Goal: Find specific page/section: Find specific page/section

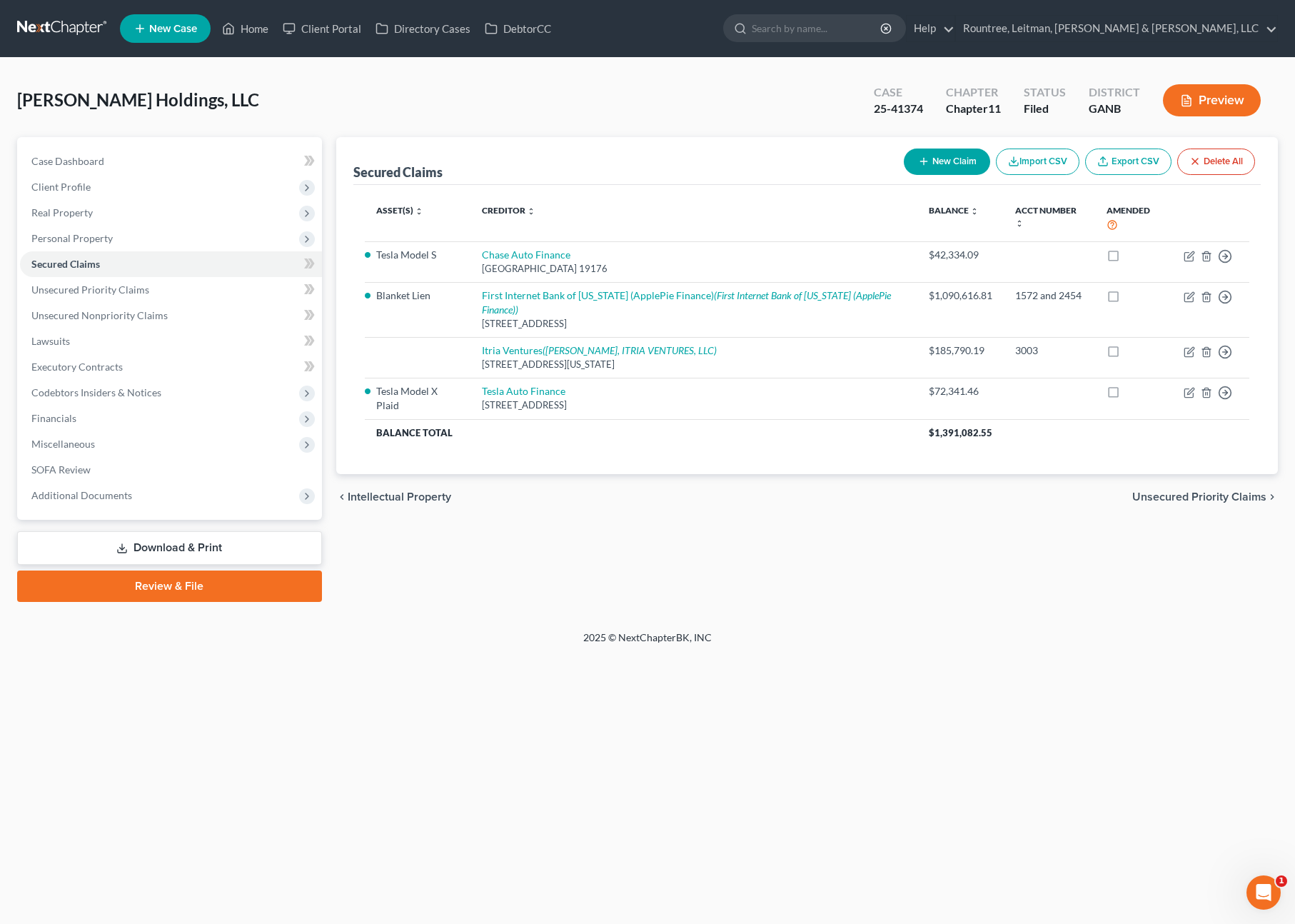
click at [62, 22] on link at bounding box center [63, 28] width 92 height 26
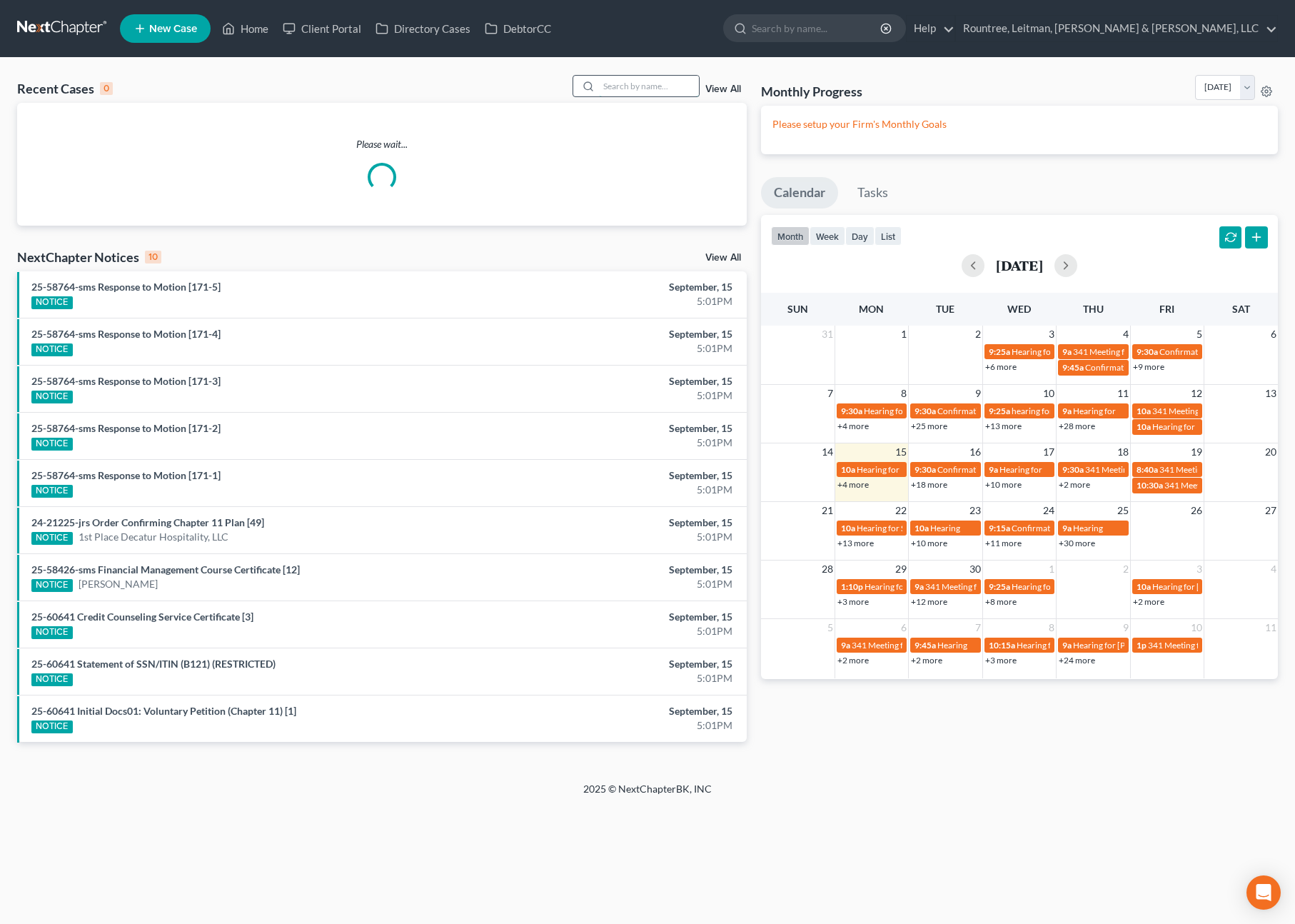
click at [658, 84] on input "search" at bounding box center [648, 85] width 100 height 21
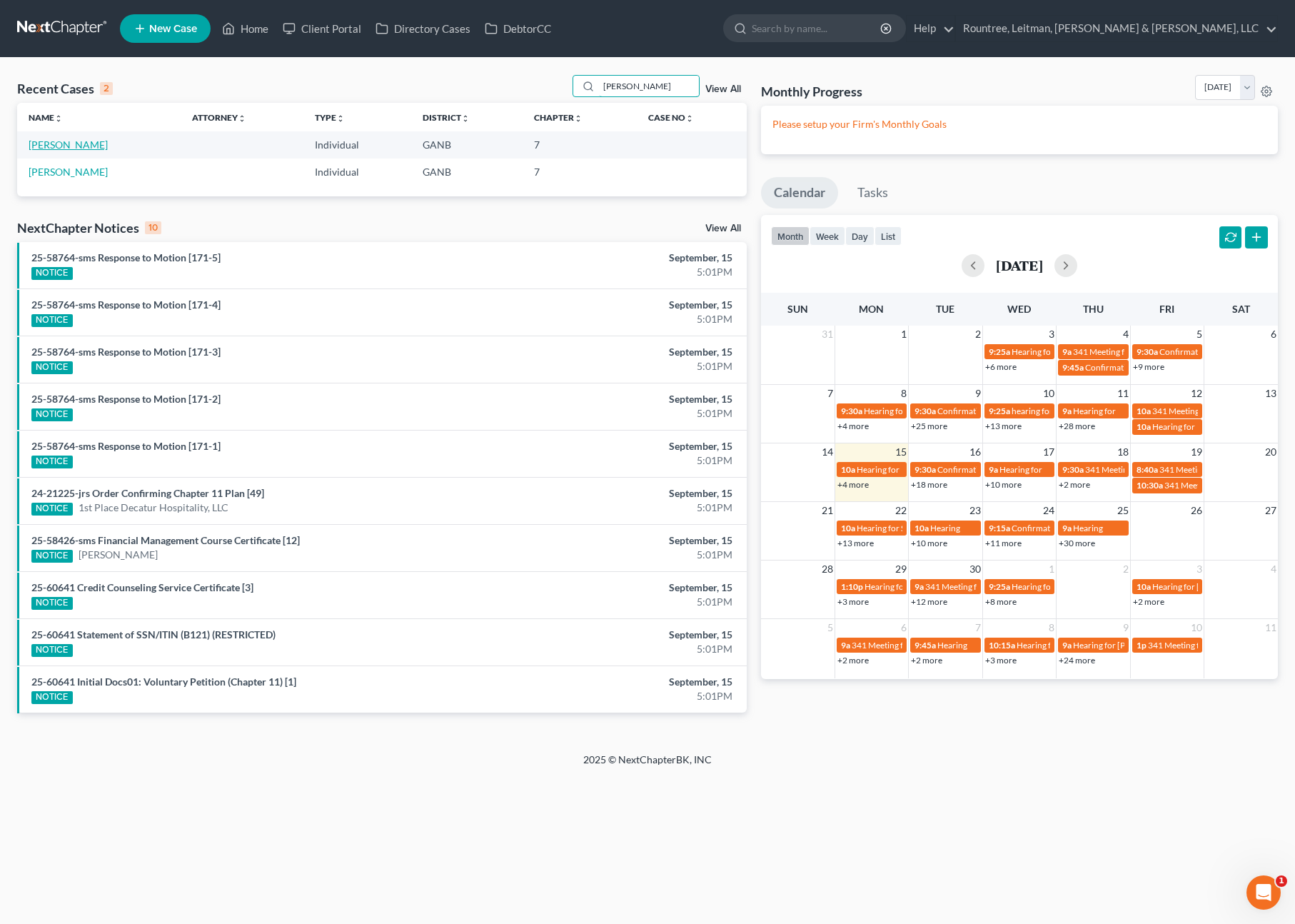
type input "janelle"
click at [84, 149] on link "Miller, Janelle" at bounding box center [68, 145] width 79 height 13
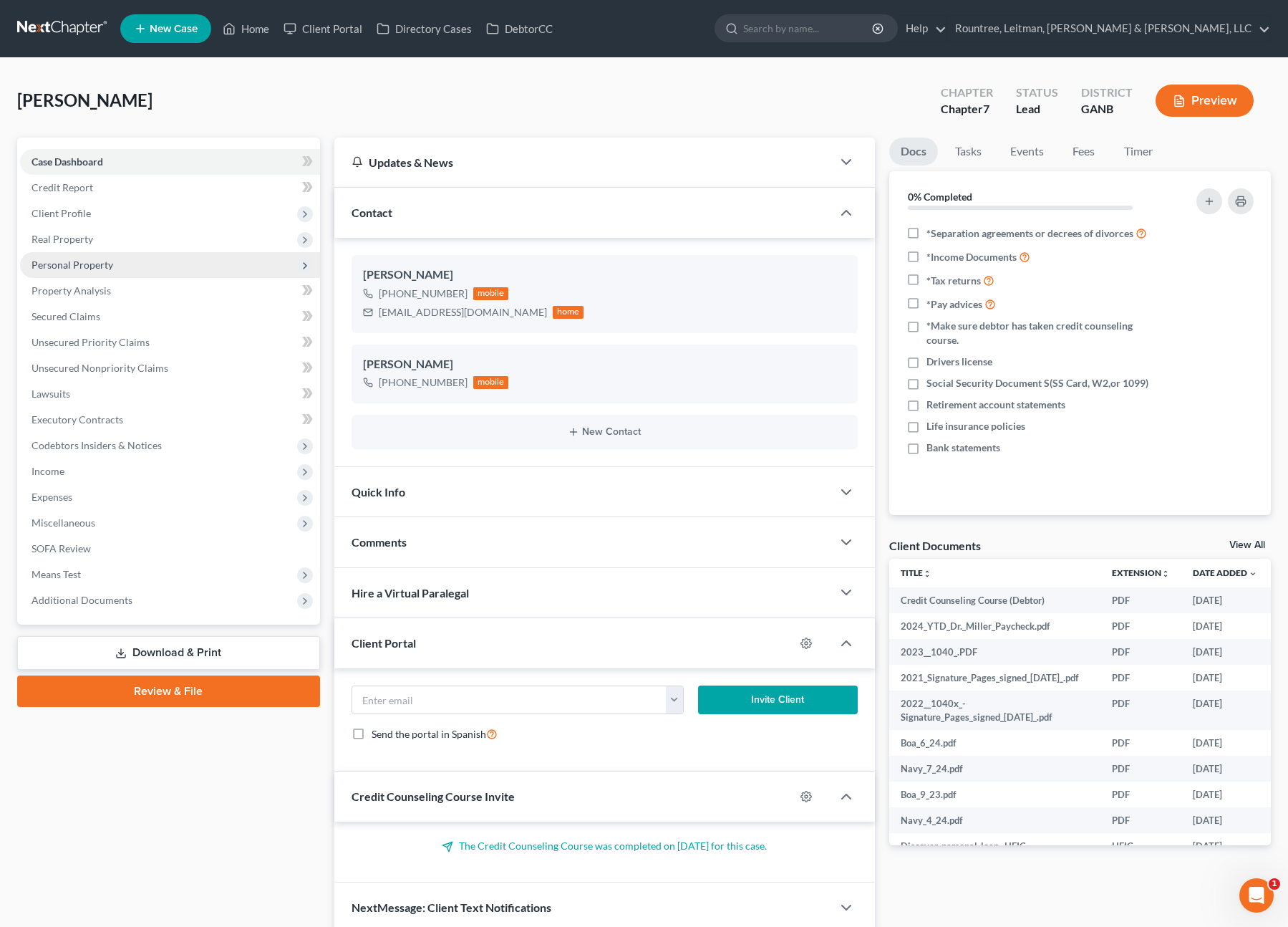
click at [84, 252] on span "Personal Property" at bounding box center [169, 265] width 300 height 26
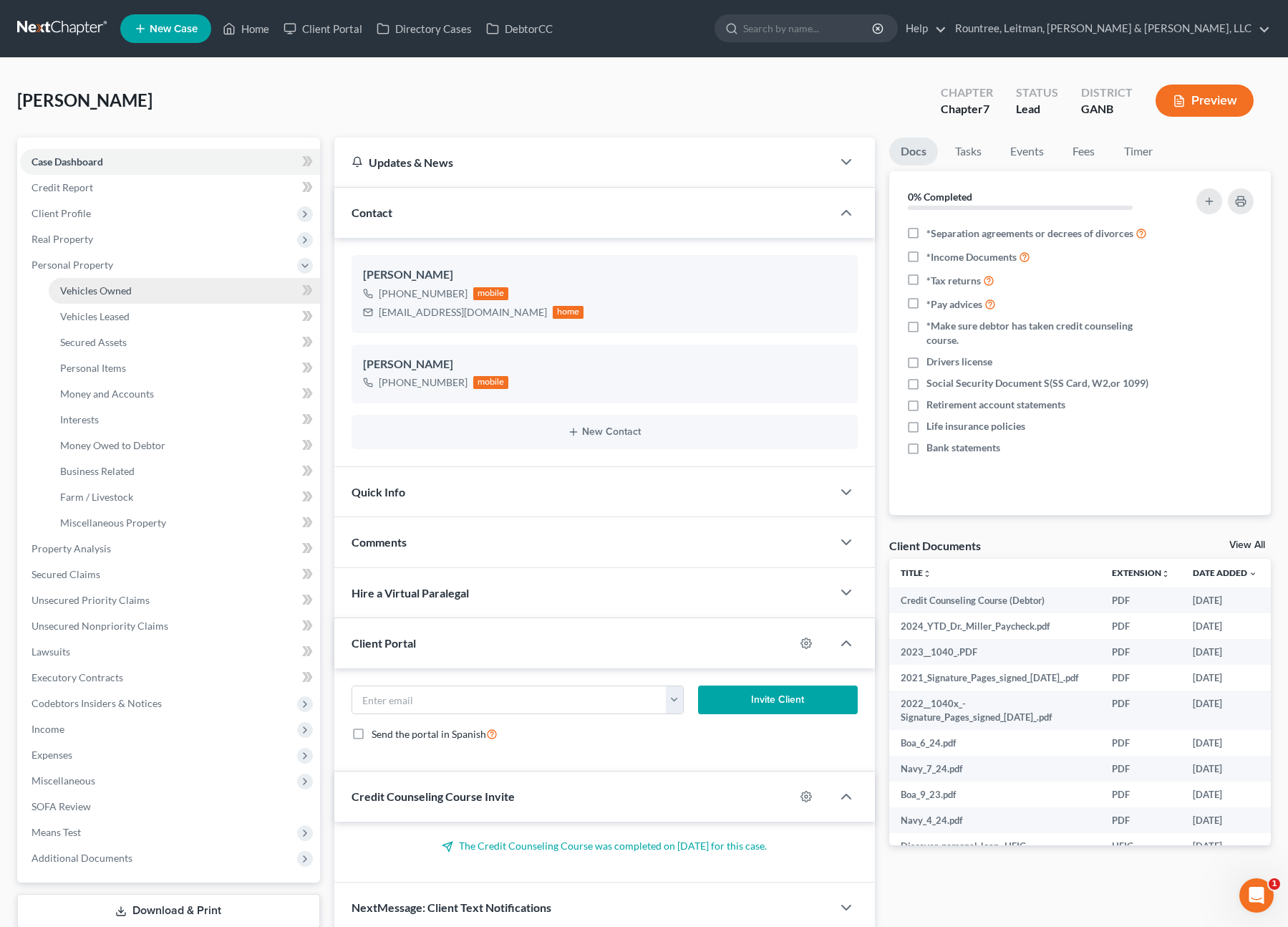
click at [86, 290] on span "Vehicles Owned" at bounding box center [96, 290] width 71 height 13
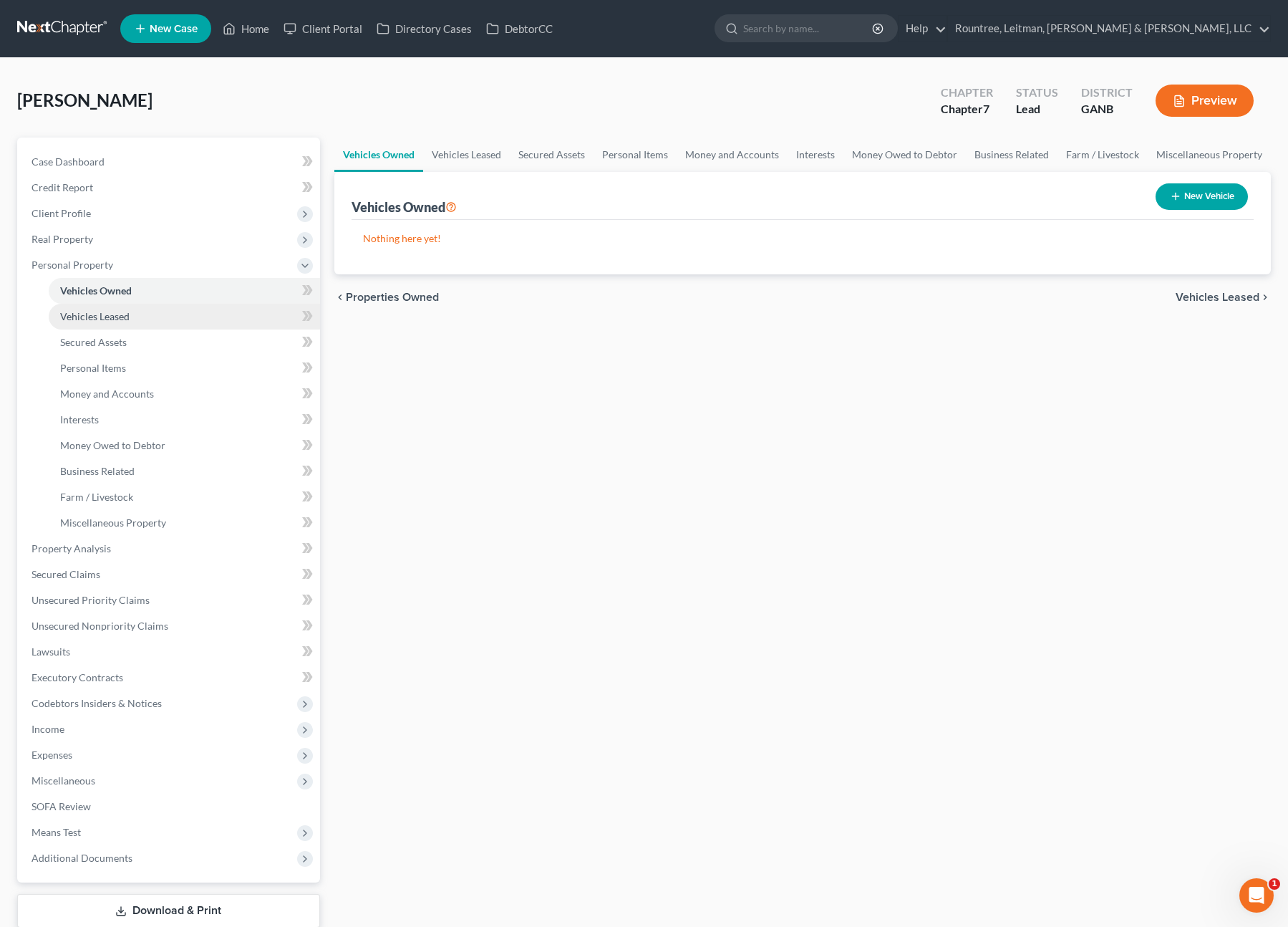
click at [93, 313] on span "Vehicles Leased" at bounding box center [95, 317] width 69 height 13
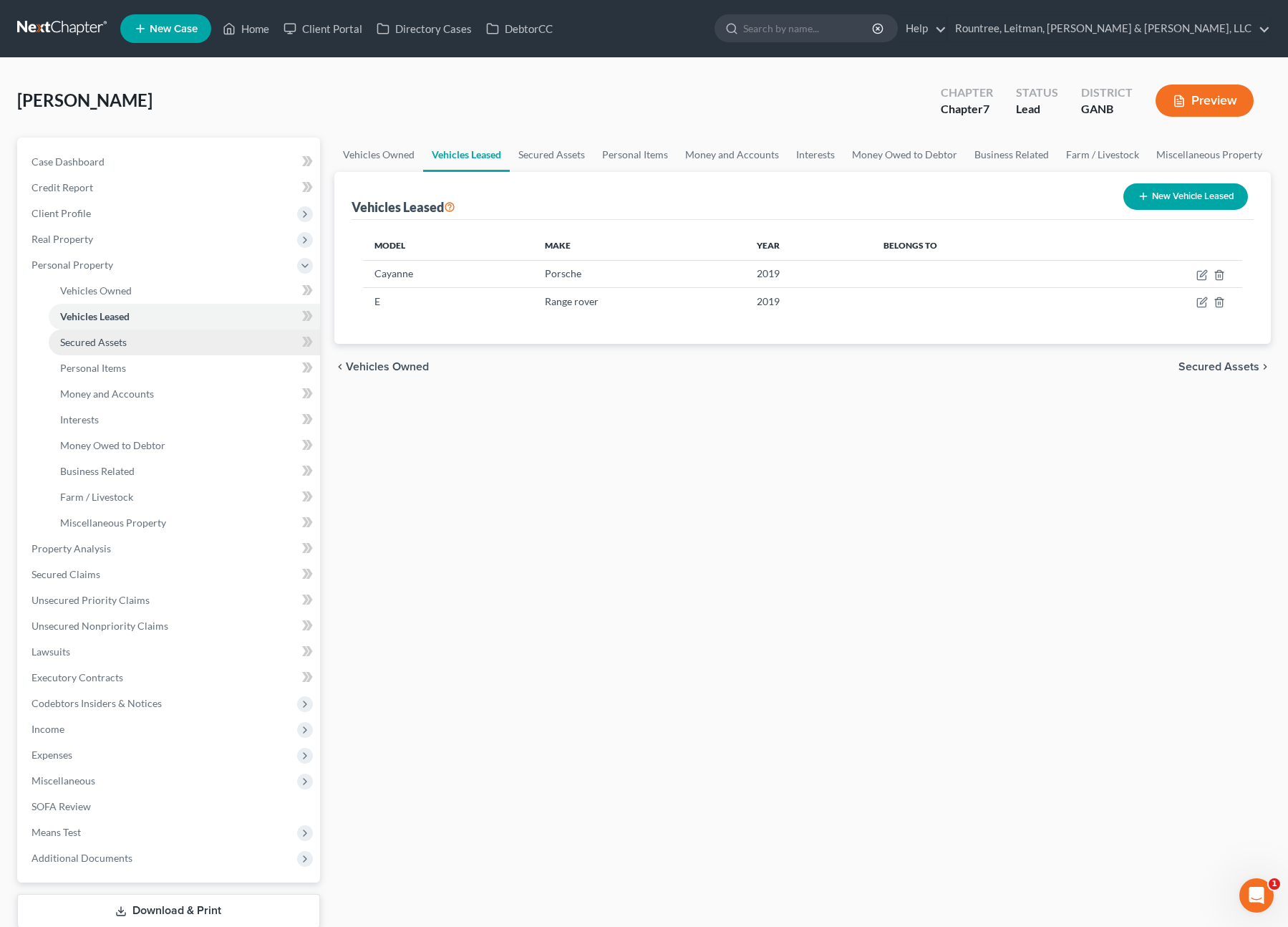
click at [97, 353] on link "Secured Assets" at bounding box center [184, 342] width 271 height 26
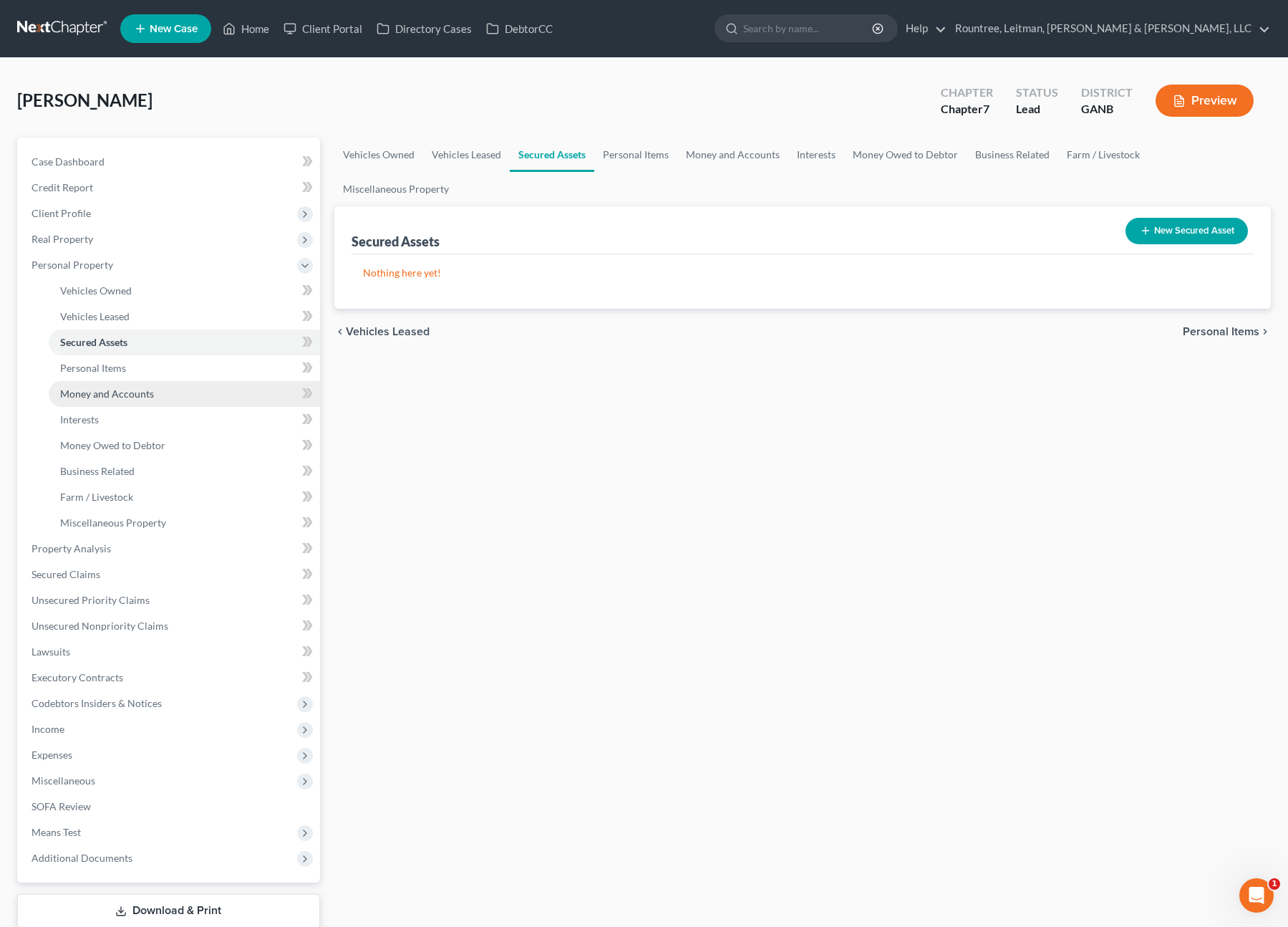
click at [97, 393] on span "Money and Accounts" at bounding box center [107, 394] width 94 height 13
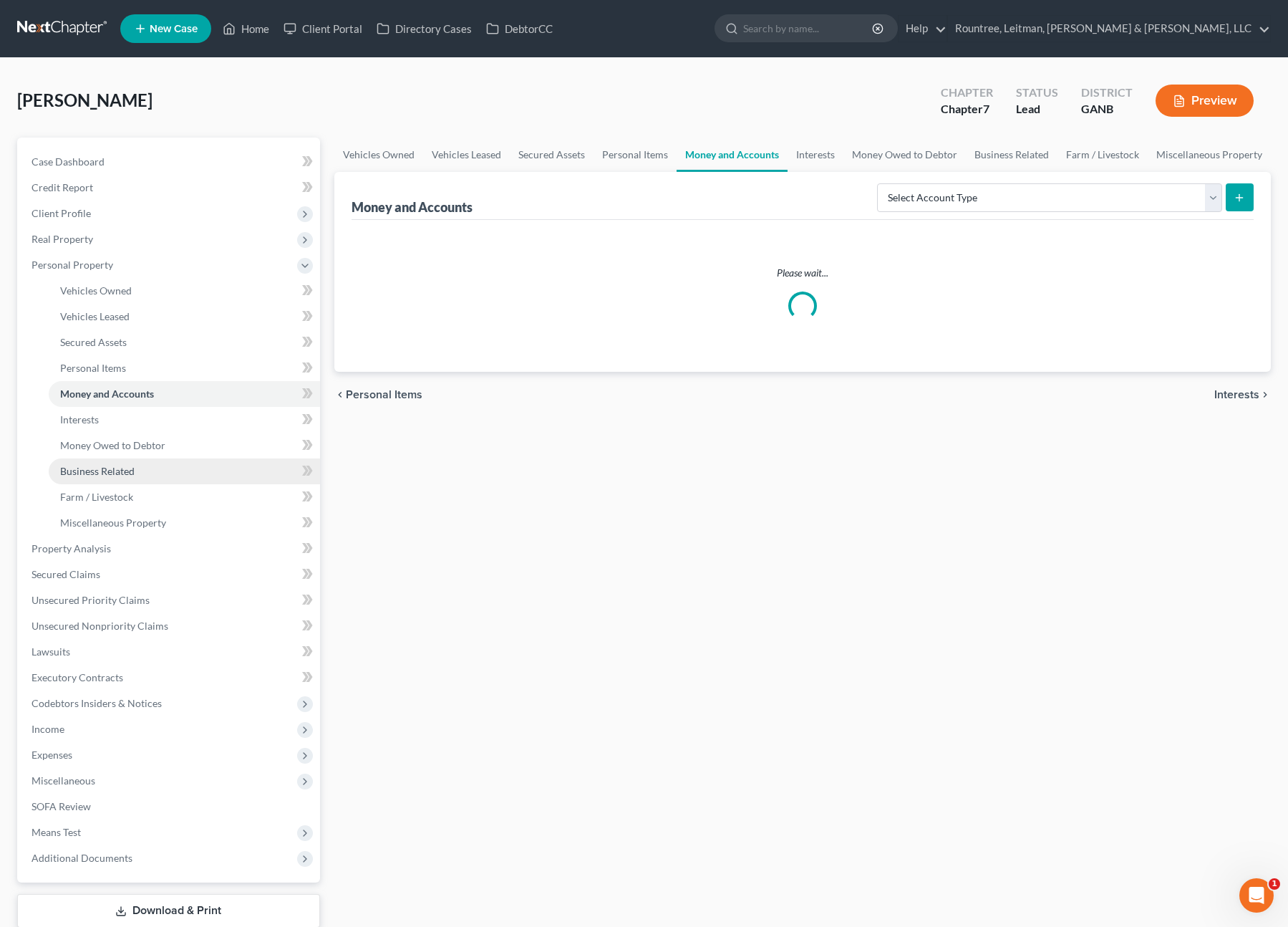
click at [81, 482] on link "Business Related" at bounding box center [184, 471] width 271 height 26
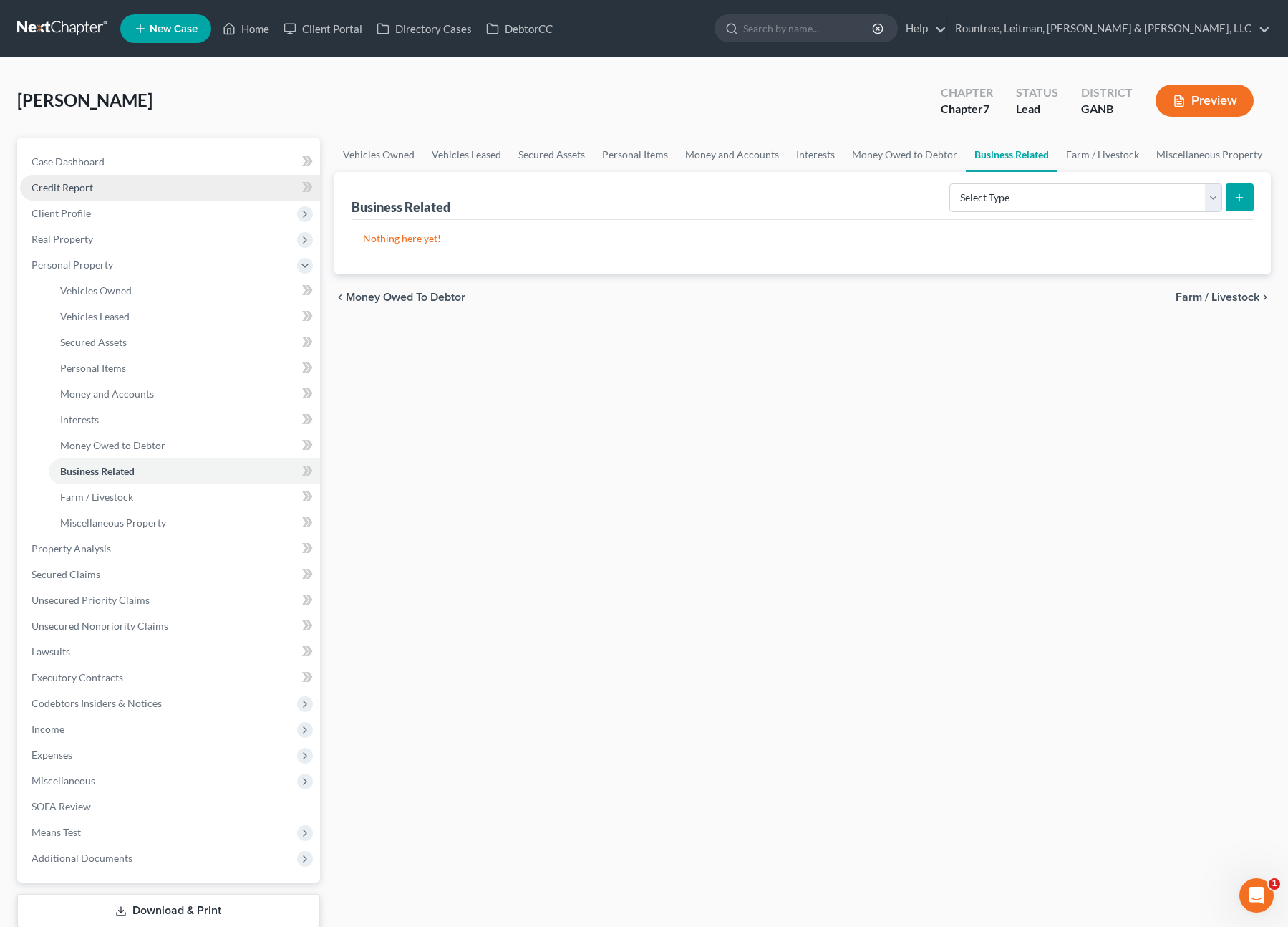
click at [67, 179] on link "Credit Report" at bounding box center [169, 188] width 300 height 26
click at [67, 159] on span "Case Dashboard" at bounding box center [68, 161] width 73 height 13
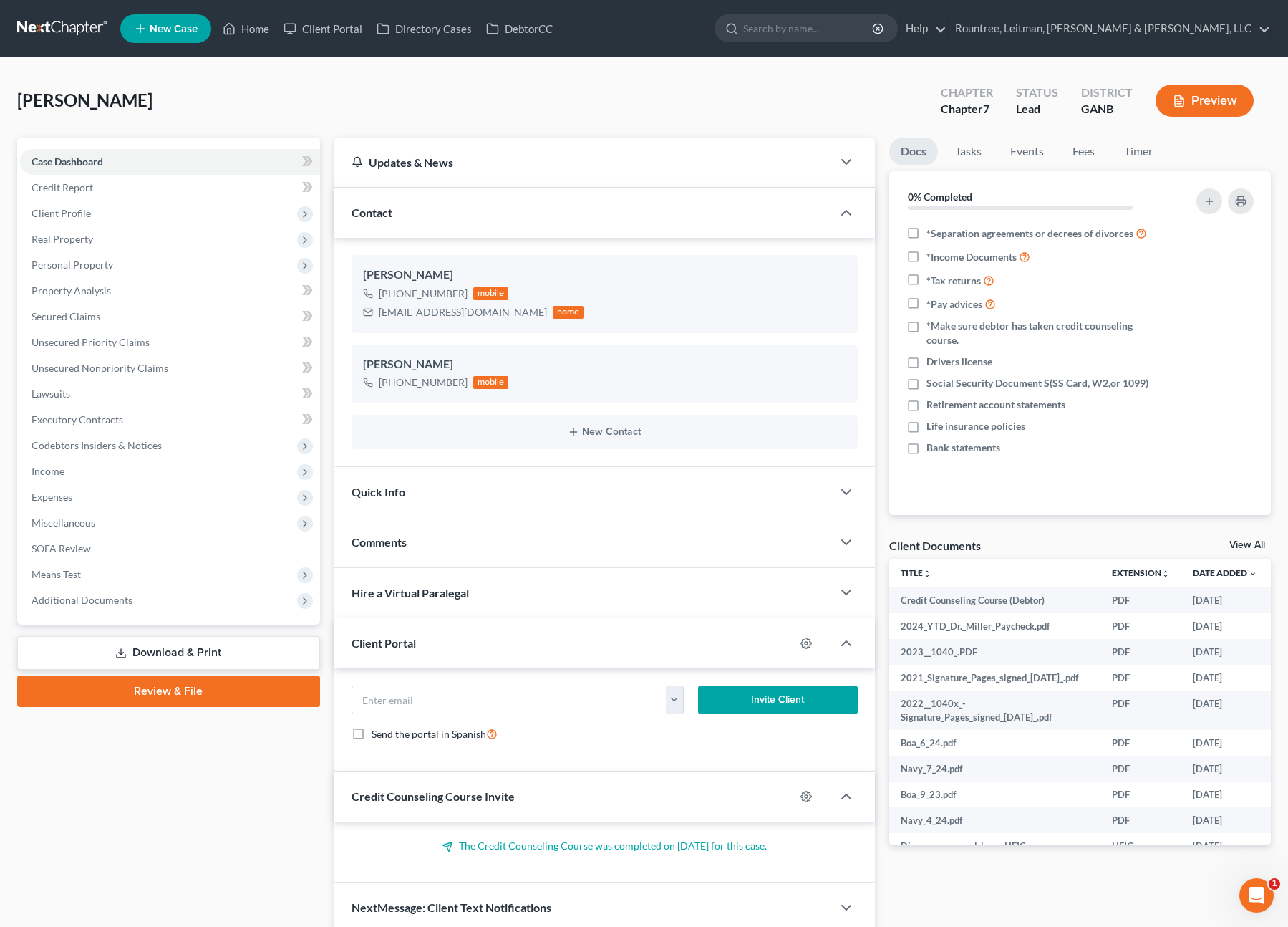
click at [61, 32] on link at bounding box center [63, 28] width 92 height 26
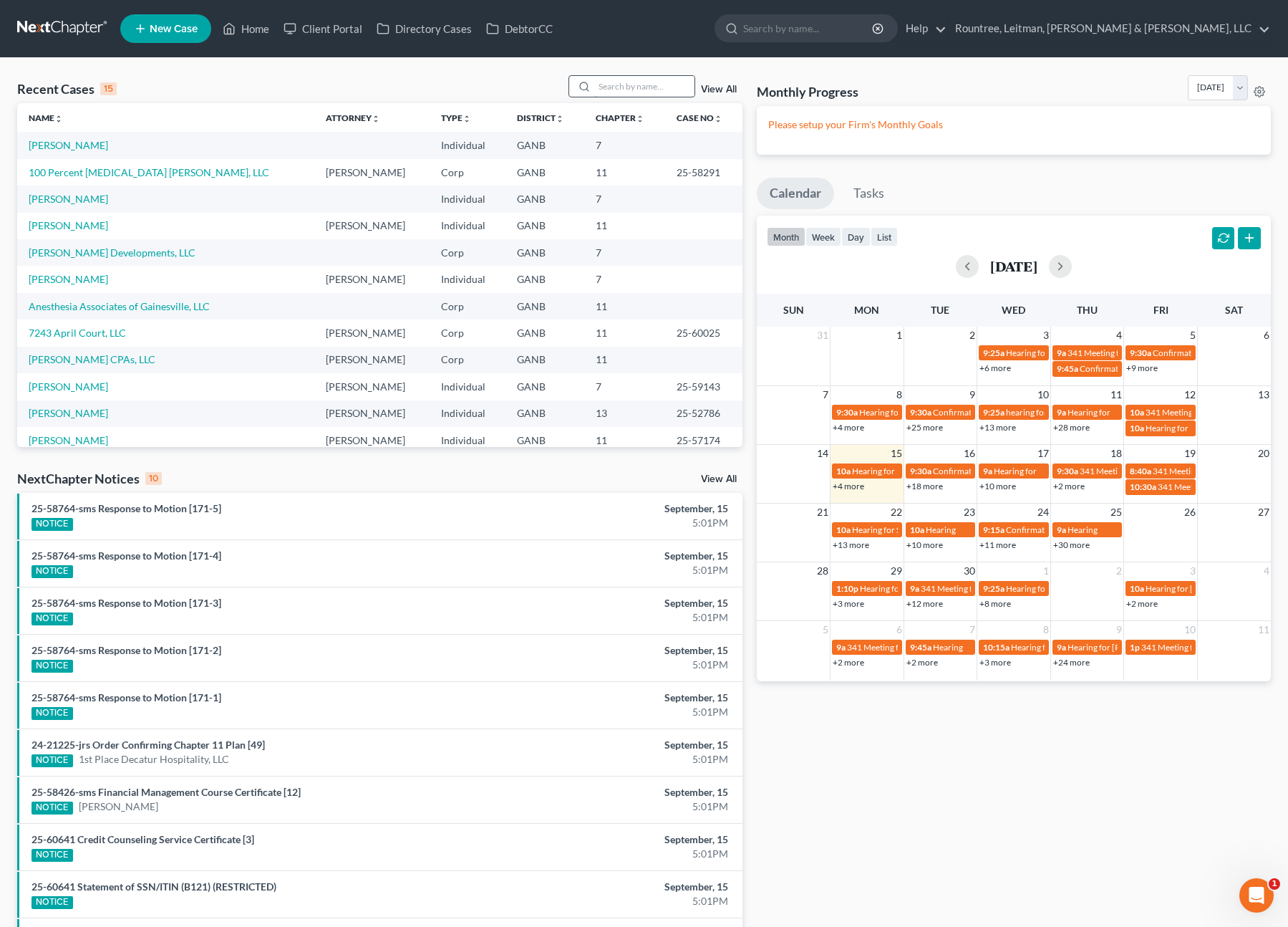
click at [625, 88] on input "search" at bounding box center [644, 86] width 100 height 21
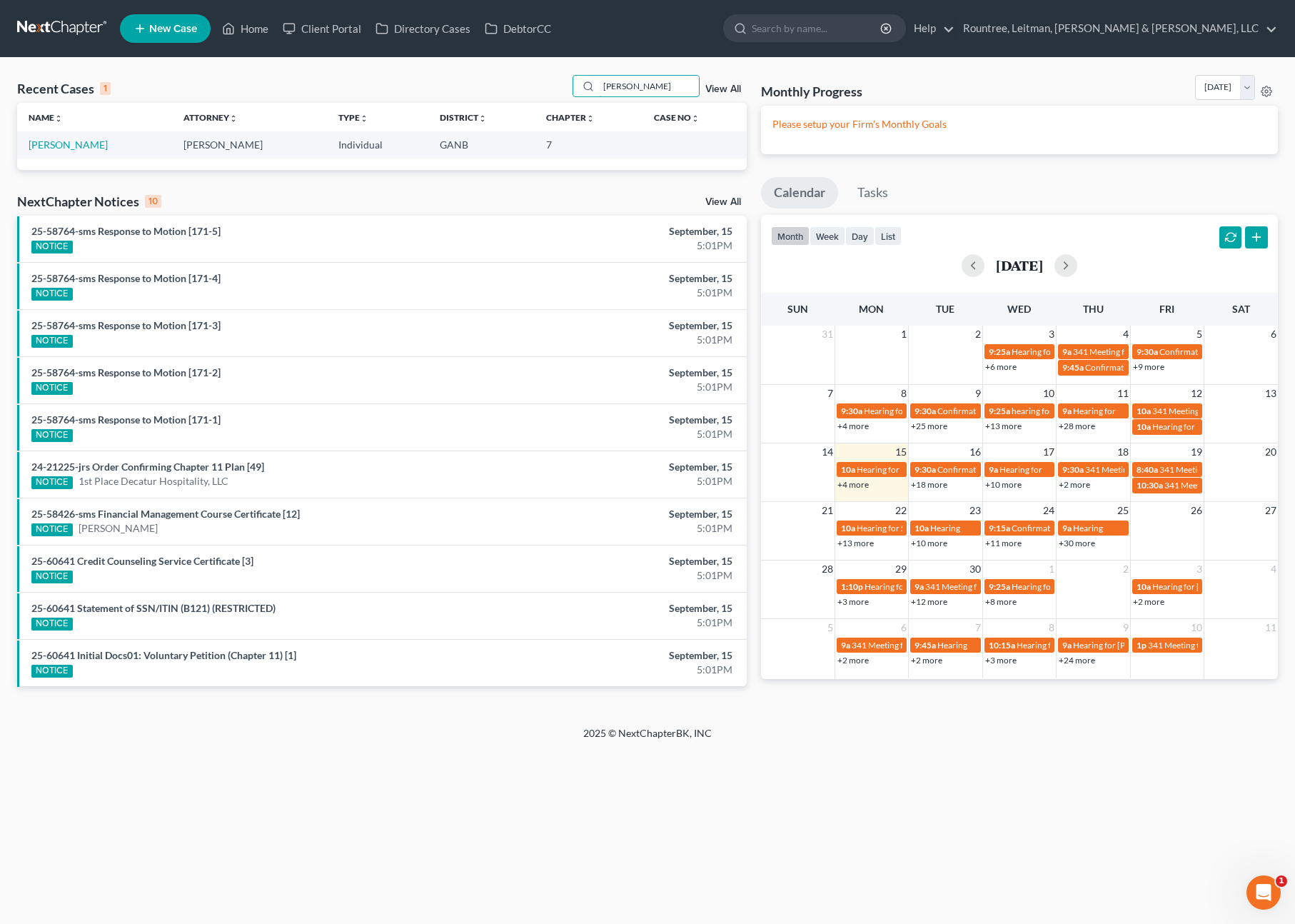
type input "zheng"
